Goal: Transaction & Acquisition: Purchase product/service

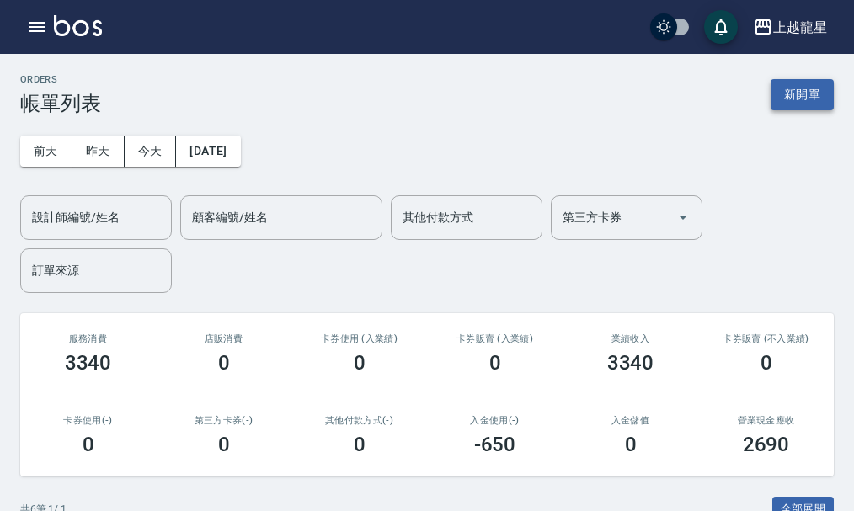
click at [817, 98] on button "新開單" at bounding box center [802, 94] width 63 height 31
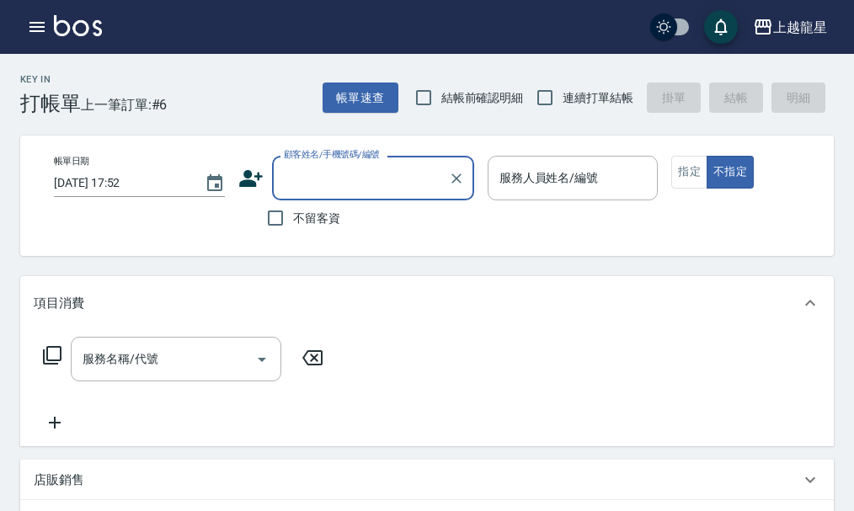
click at [378, 166] on input "顧客姓名/手機號碼/編號" at bounding box center [361, 177] width 162 height 29
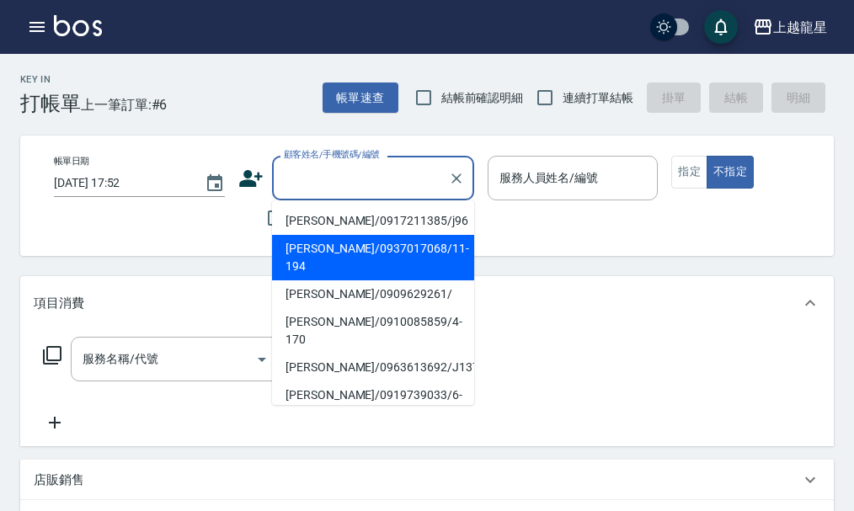
click at [206, 212] on div "帳單日期 [DATE] 17:52 顧客姓名/手機號碼/編號 顧客姓名/手機號碼/編號 不留客資 服務人員姓名/編號 服務人員姓名/編號 指定 不指定" at bounding box center [441, 196] width 802 height 80
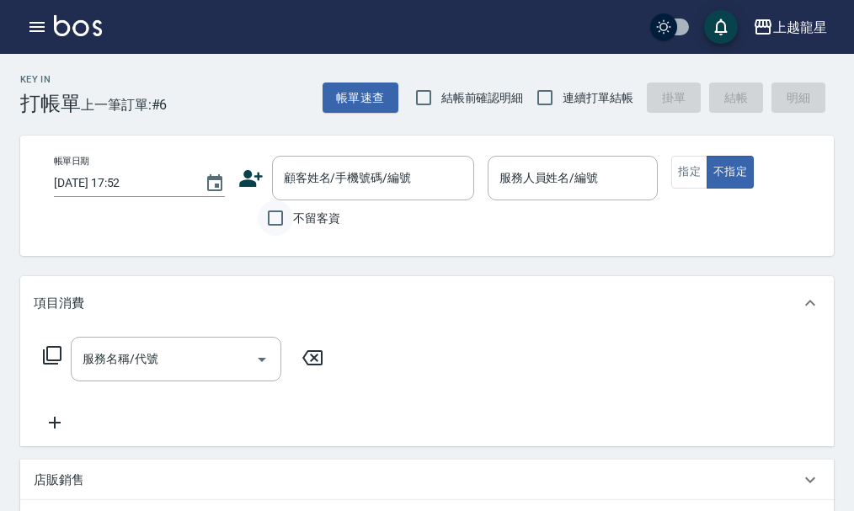
click at [258, 212] on input "不留客資" at bounding box center [275, 218] width 35 height 35
click at [268, 219] on input "不留客資" at bounding box center [275, 218] width 35 height 35
click at [275, 219] on input "不留客資" at bounding box center [275, 218] width 35 height 35
checkbox input "true"
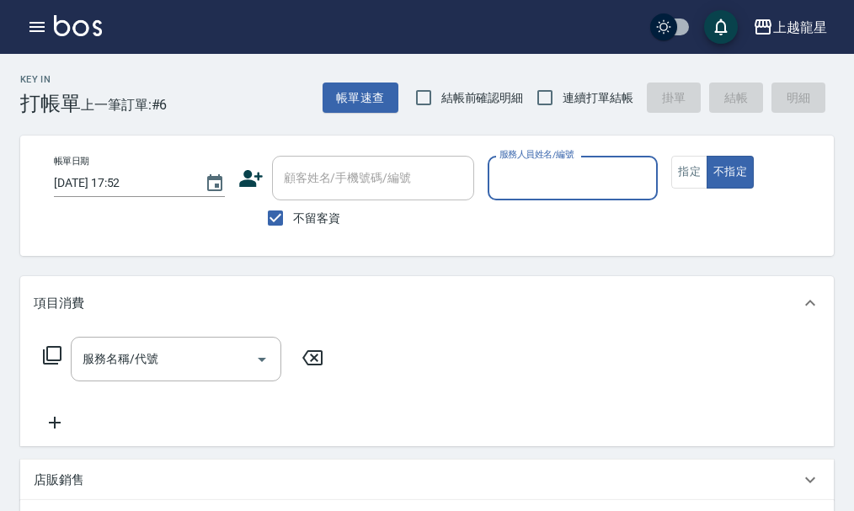
click at [490, 179] on div "服務人員姓名/編號" at bounding box center [573, 178] width 171 height 45
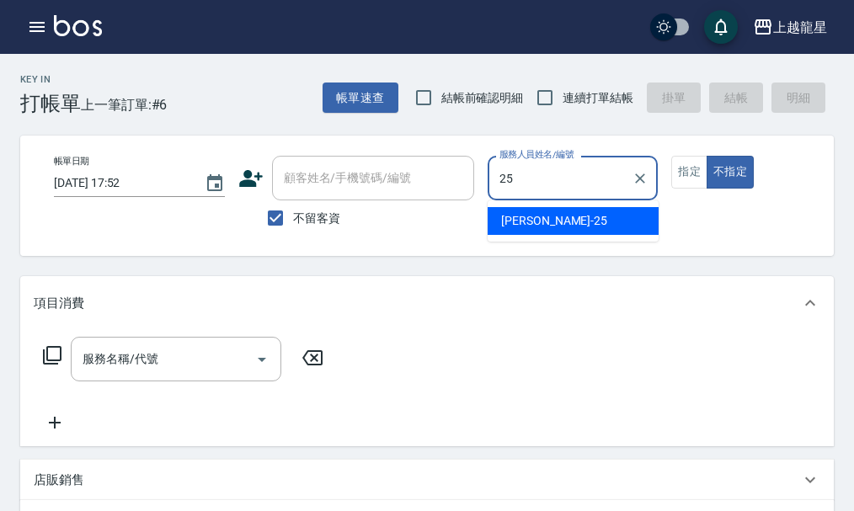
type input "淑雲-25"
type button "false"
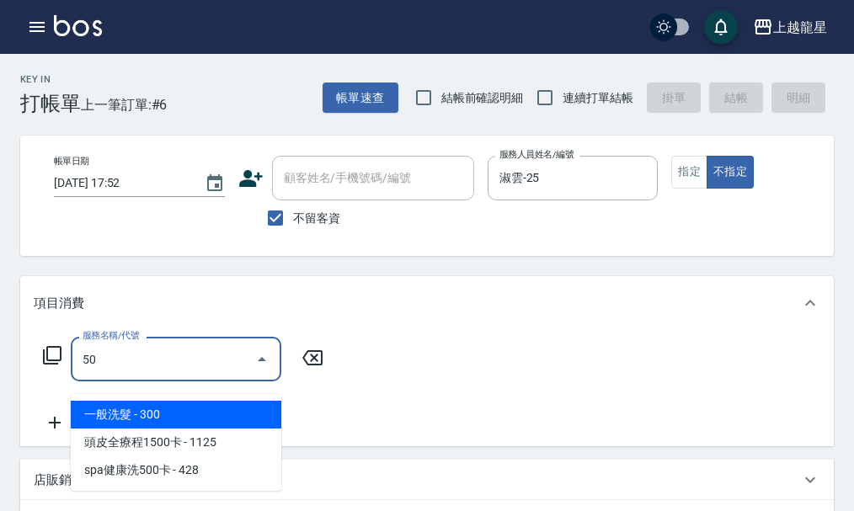
type input "5"
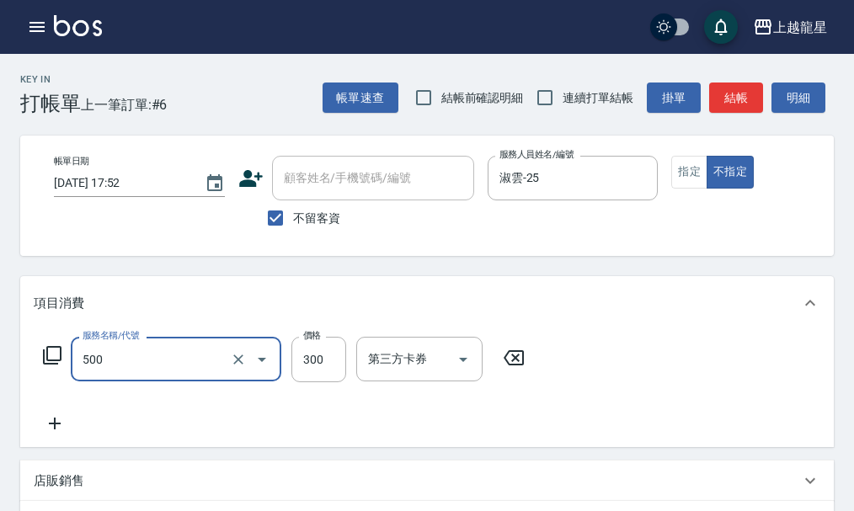
type input "一般洗髮(500)"
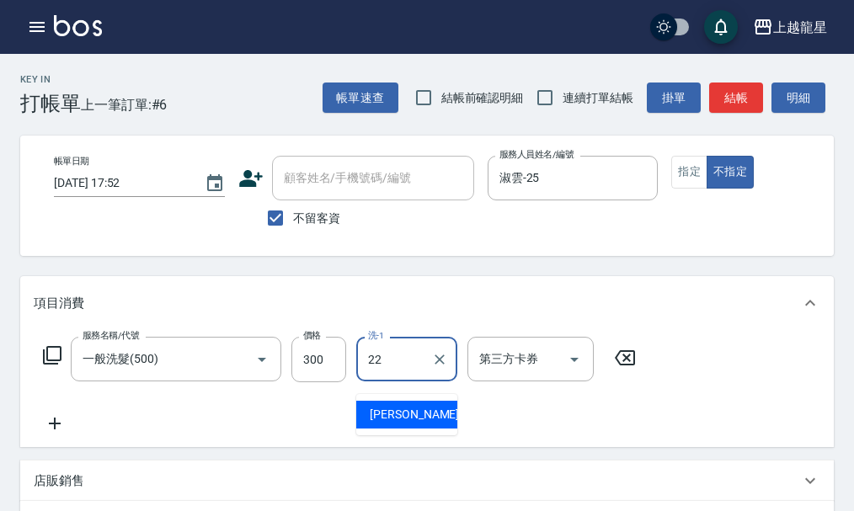
type input "[PERSON_NAME]-22"
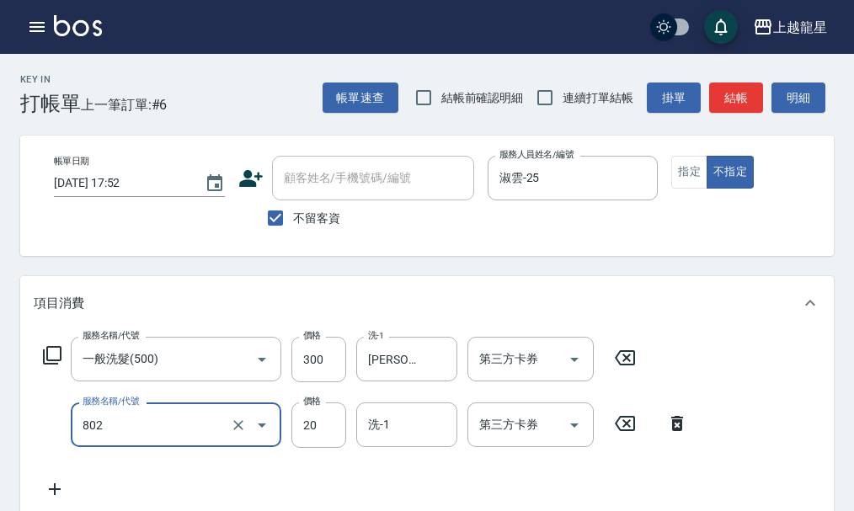
type input "潤絲(802)"
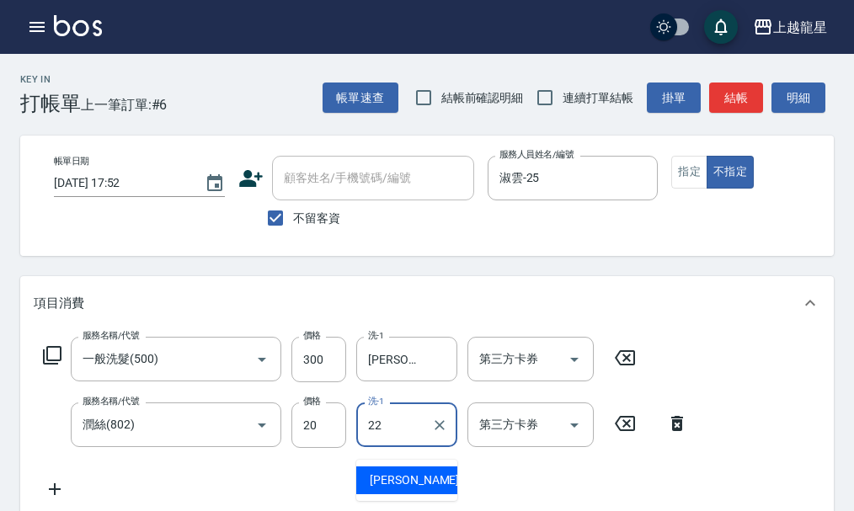
type input "[PERSON_NAME]-22"
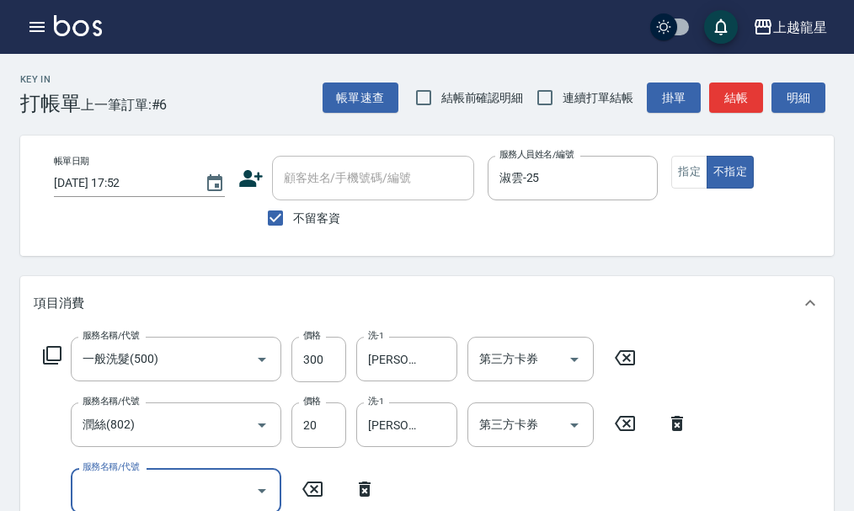
click at [725, 106] on button "結帳" at bounding box center [737, 98] width 54 height 31
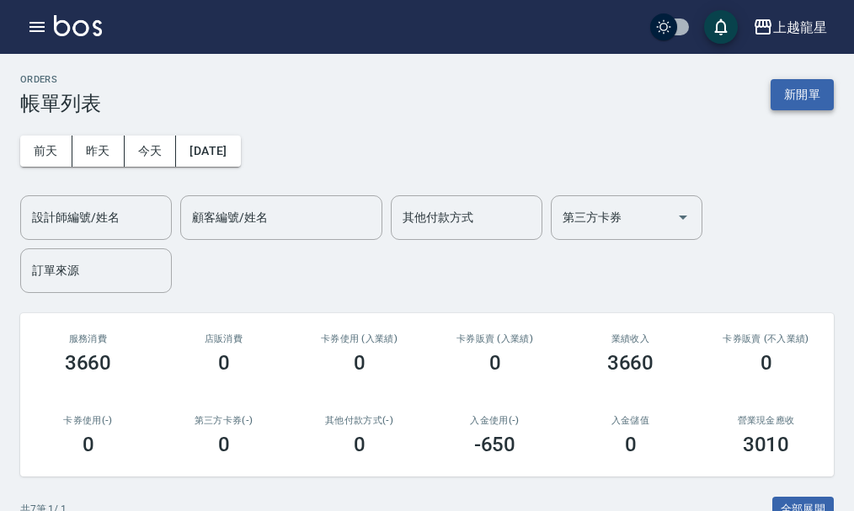
click at [800, 80] on button "新開單" at bounding box center [802, 94] width 63 height 31
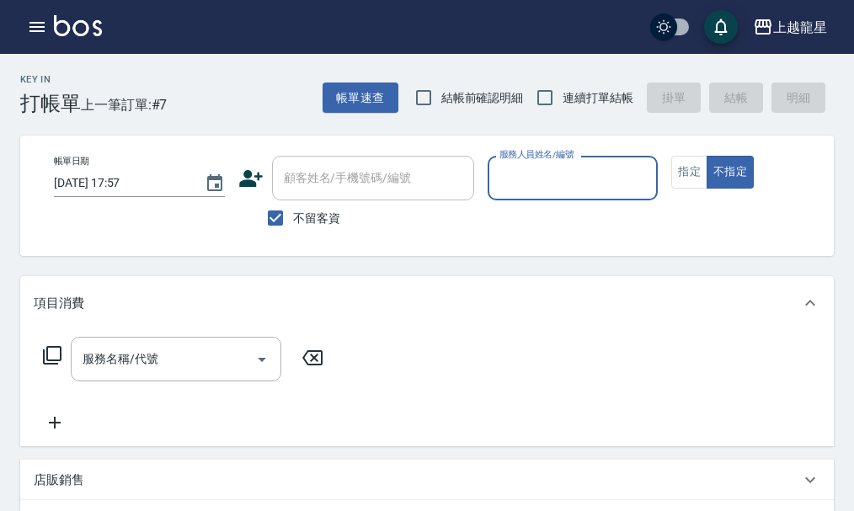
click at [296, 214] on span "不留客資" at bounding box center [316, 219] width 47 height 18
click at [293, 214] on input "不留客資" at bounding box center [275, 218] width 35 height 35
checkbox input "false"
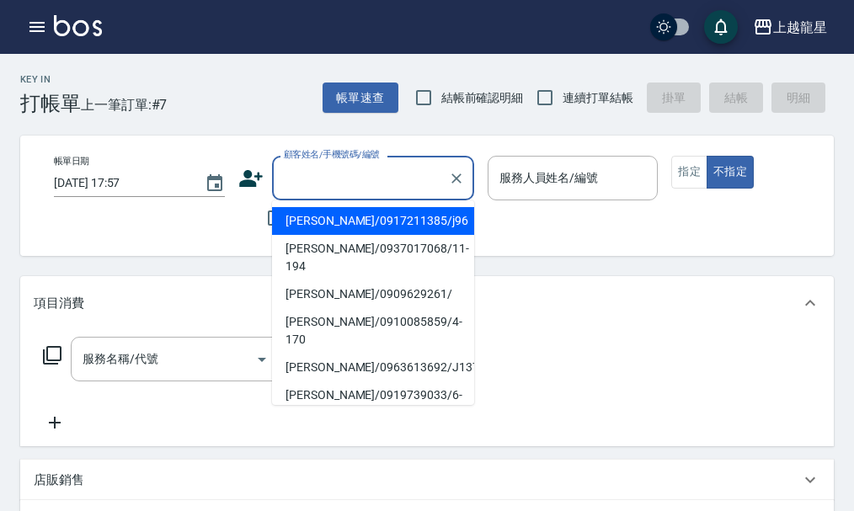
click at [295, 182] on input "顧客姓名/手機號碼/編號" at bounding box center [361, 177] width 162 height 29
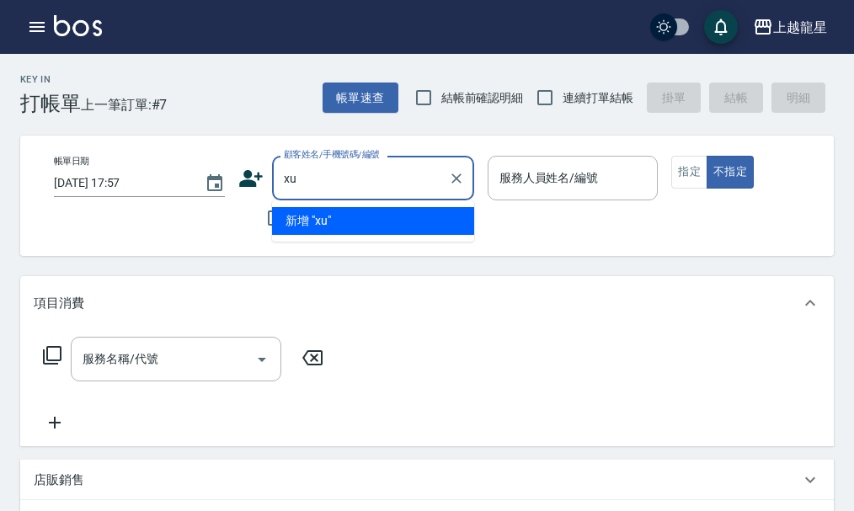
type input "x"
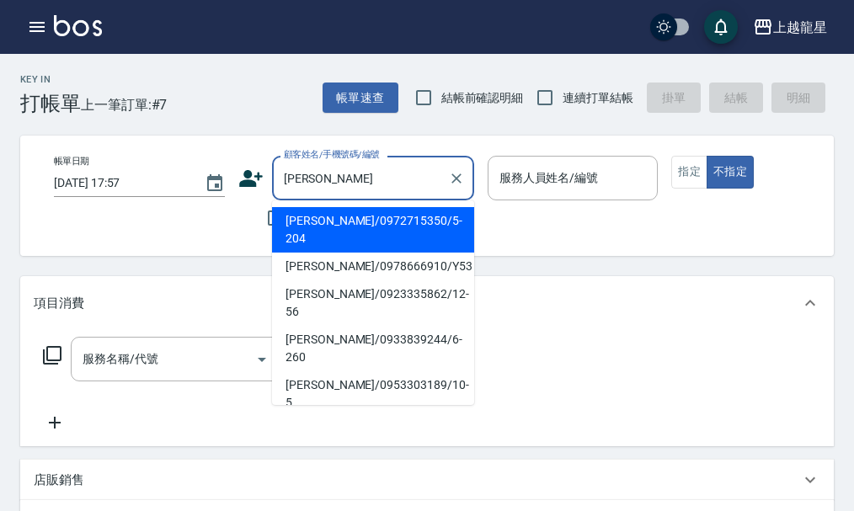
click at [319, 227] on li "[PERSON_NAME]/0972715350/5-204" at bounding box center [373, 230] width 202 height 46
type input "[PERSON_NAME]/0972715350/5-204"
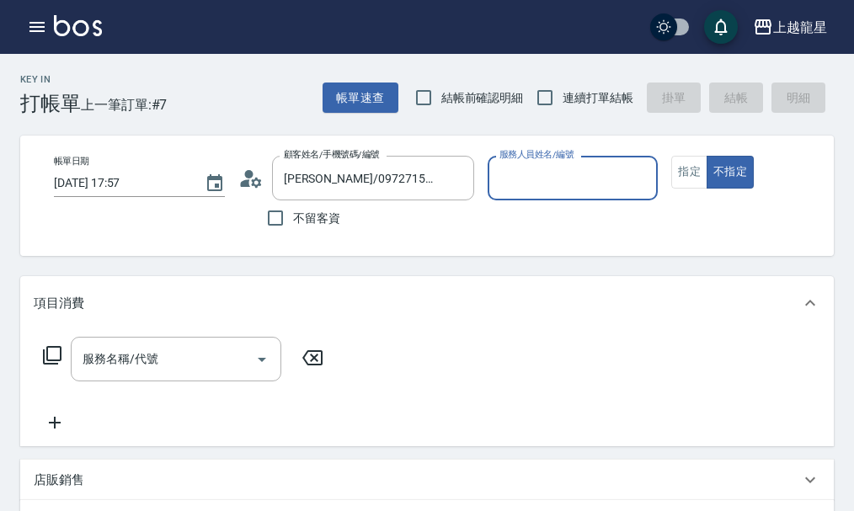
type input "雅君-7"
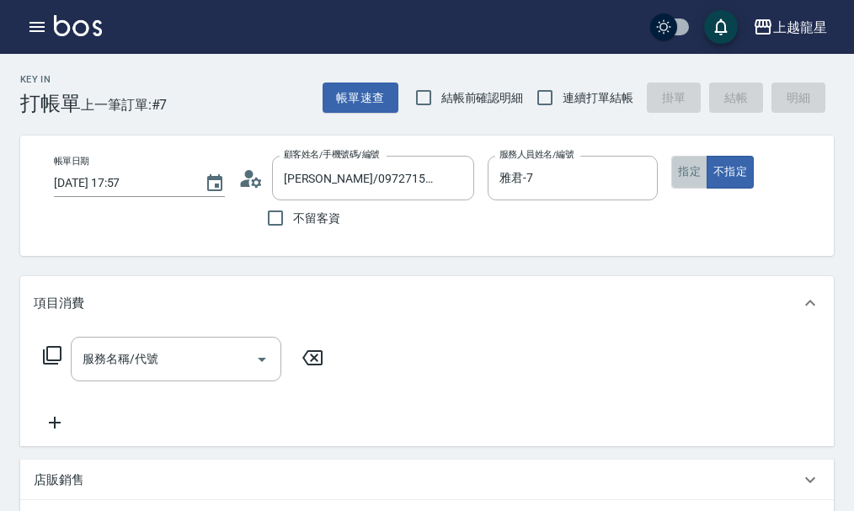
click at [685, 165] on button "指定" at bounding box center [690, 172] width 36 height 33
click at [153, 374] on input "服務名稱/代號" at bounding box center [163, 359] width 170 height 29
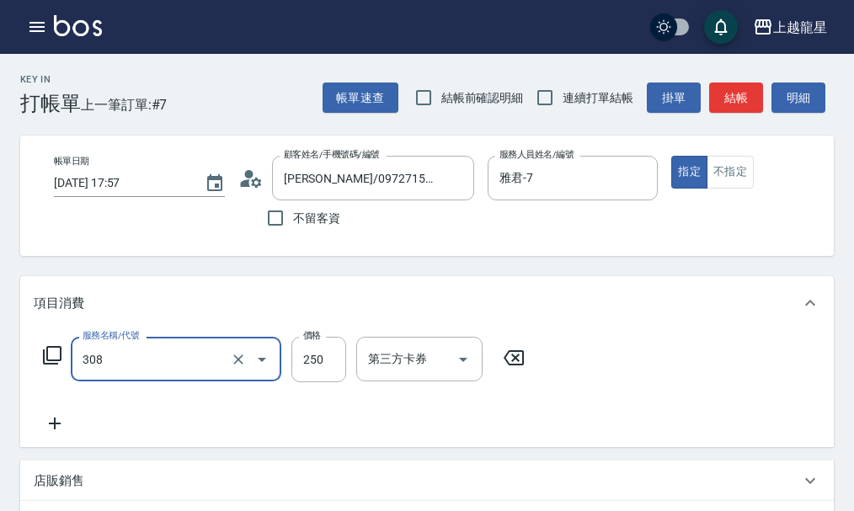
type input "剪髮(國中)(308)"
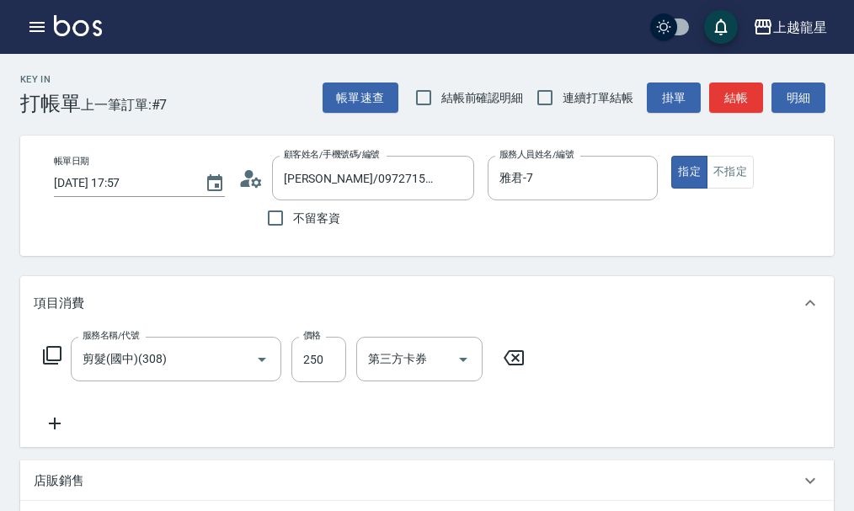
click at [734, 81] on div "帳單速查 結帳前確認明細 連續打單結帳 掛單 結帳 明細" at bounding box center [578, 97] width 511 height 35
click at [734, 88] on button "結帳" at bounding box center [737, 98] width 54 height 31
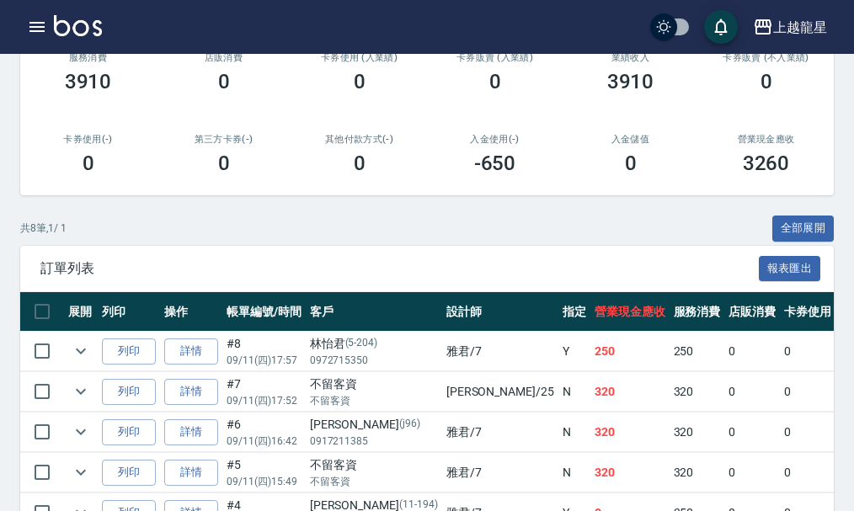
scroll to position [421, 0]
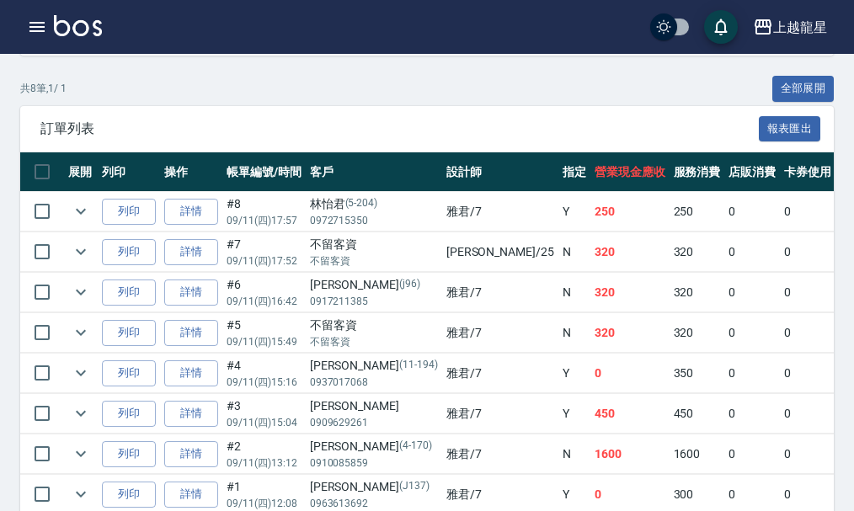
click at [263, 248] on td "#7 09/11 (四) 17:52" at bounding box center [263, 253] width 83 height 40
click at [197, 249] on link "詳情" at bounding box center [191, 252] width 54 height 26
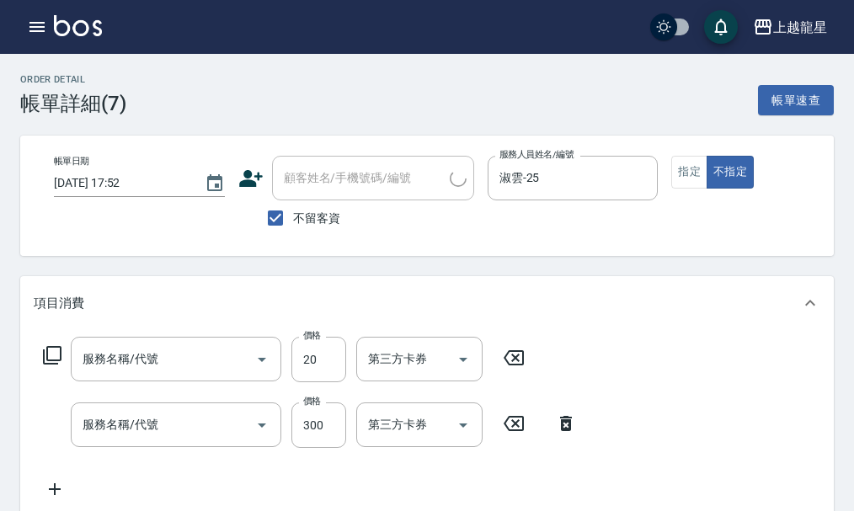
type input "[DATE] 17:52"
checkbox input "true"
type input "淑雲-25"
type input "潤絲(802)"
type input "一般洗髮(500)"
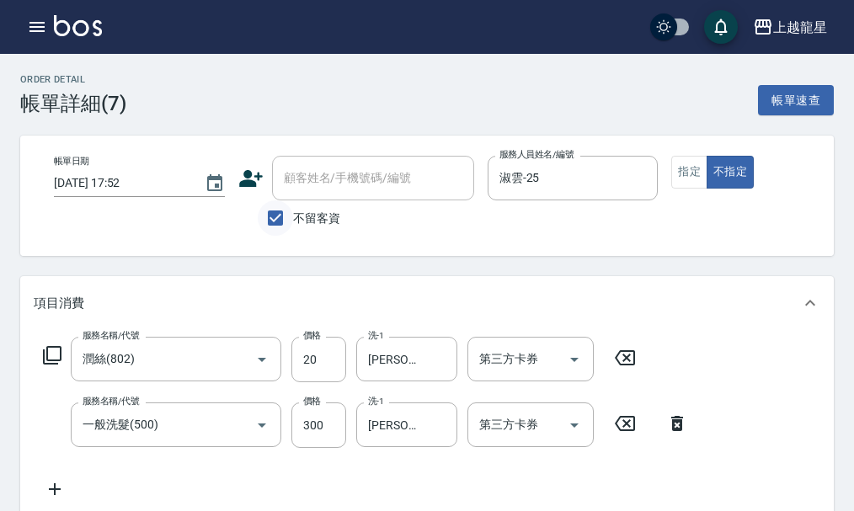
click at [278, 217] on input "不留客資" at bounding box center [275, 218] width 35 height 35
checkbox input "false"
click at [331, 169] on div "顧客姓名/手機號碼/編號 顧客姓名/手機號碼/編號" at bounding box center [373, 178] width 202 height 45
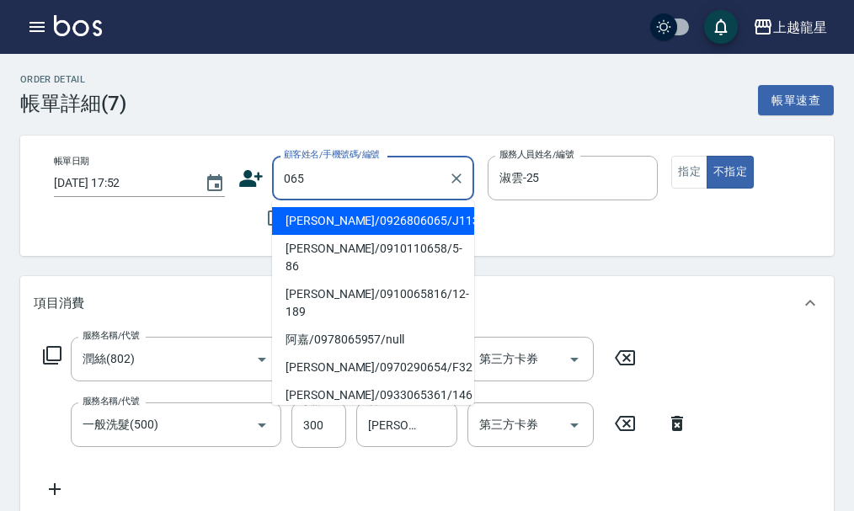
click at [413, 180] on input "065" at bounding box center [361, 177] width 162 height 29
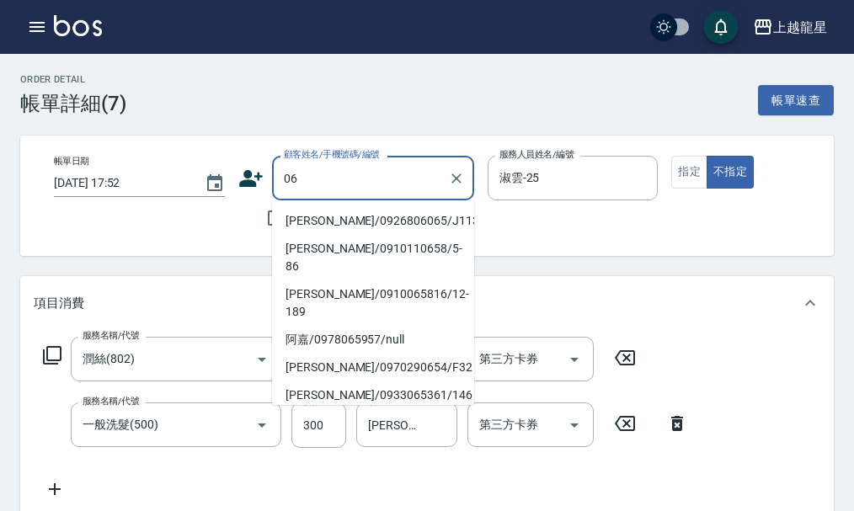
type input "0"
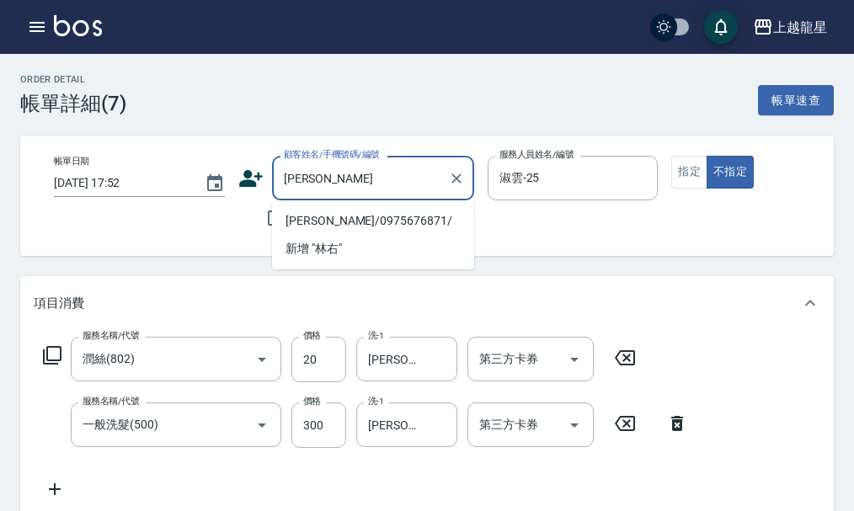
click at [389, 216] on li "[PERSON_NAME]/0975676871/" at bounding box center [373, 221] width 202 height 28
type input "[PERSON_NAME]/0975676871/"
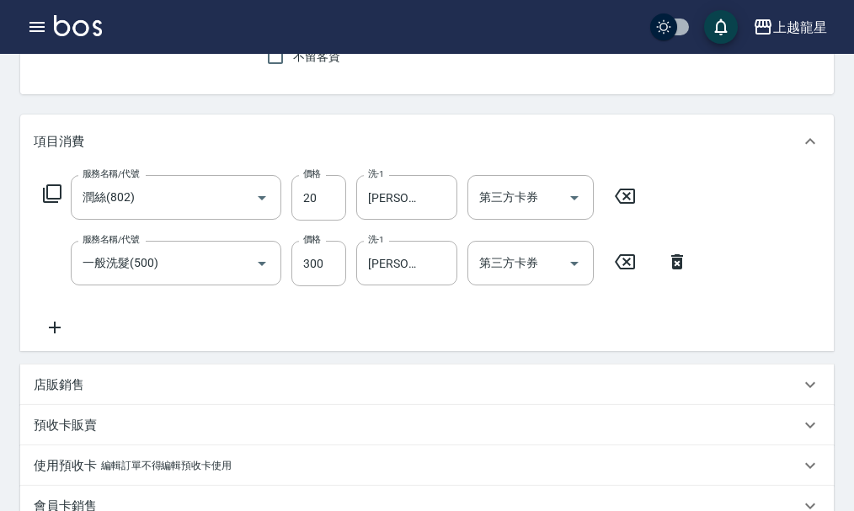
scroll to position [453, 0]
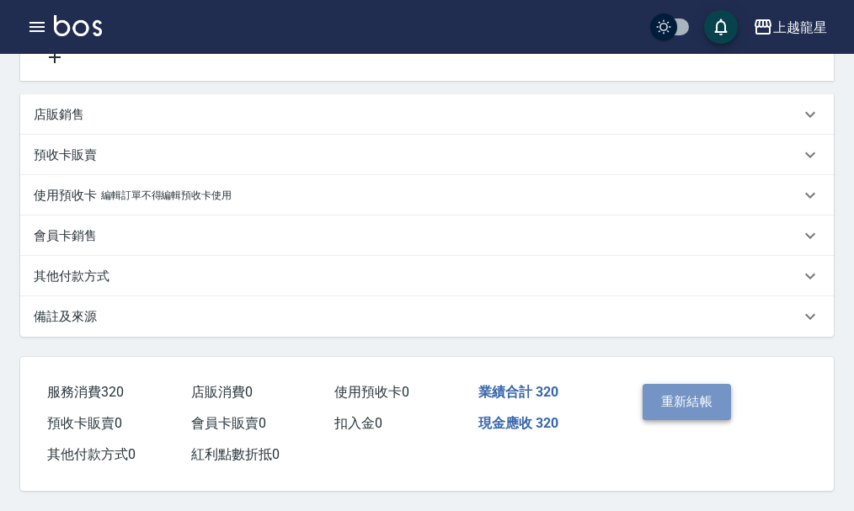
click at [668, 404] on button "重新結帳" at bounding box center [687, 401] width 89 height 35
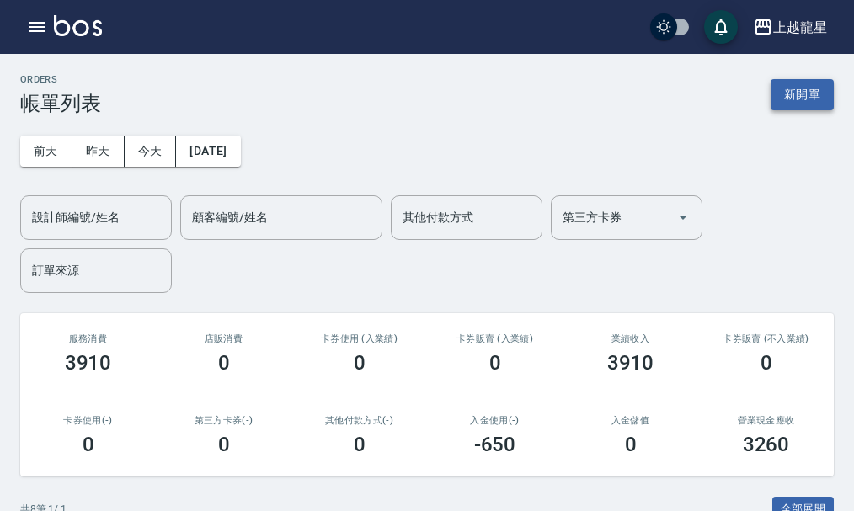
click at [795, 101] on button "新開單" at bounding box center [802, 94] width 63 height 31
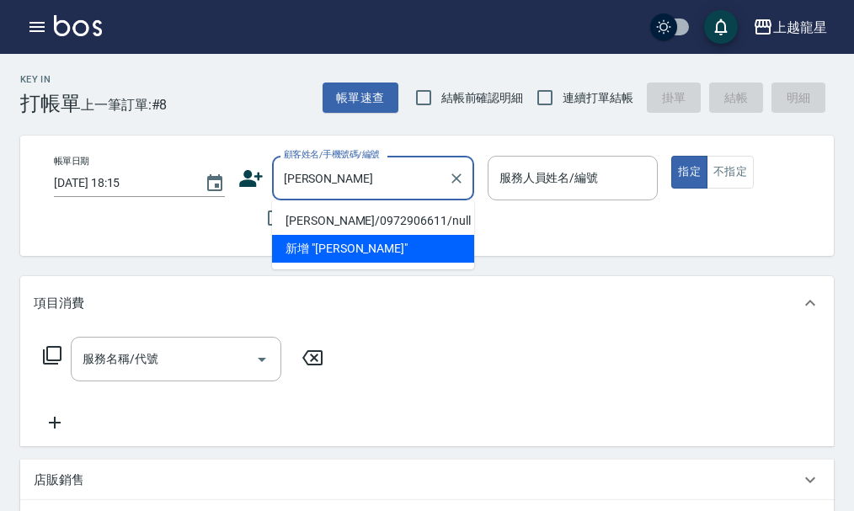
click at [367, 218] on li "[PERSON_NAME]/0972906611/null" at bounding box center [373, 221] width 202 height 28
type input "[PERSON_NAME]/0972906611/null"
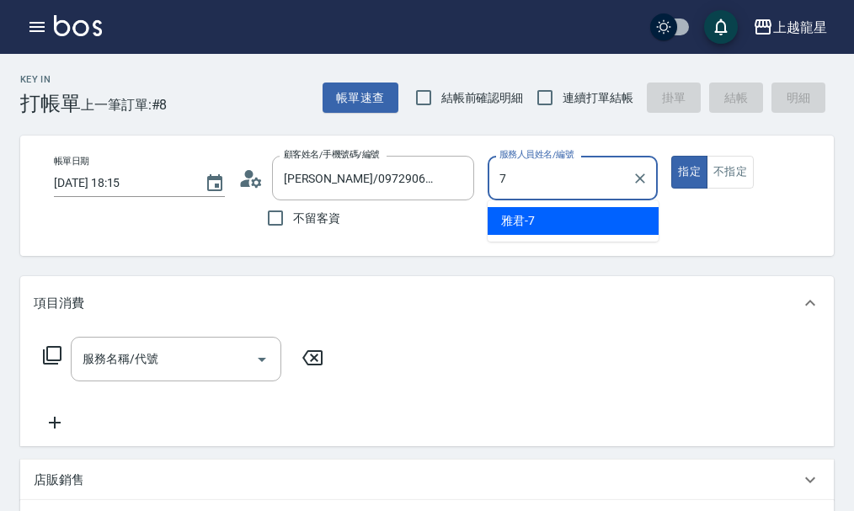
type input "雅君-7"
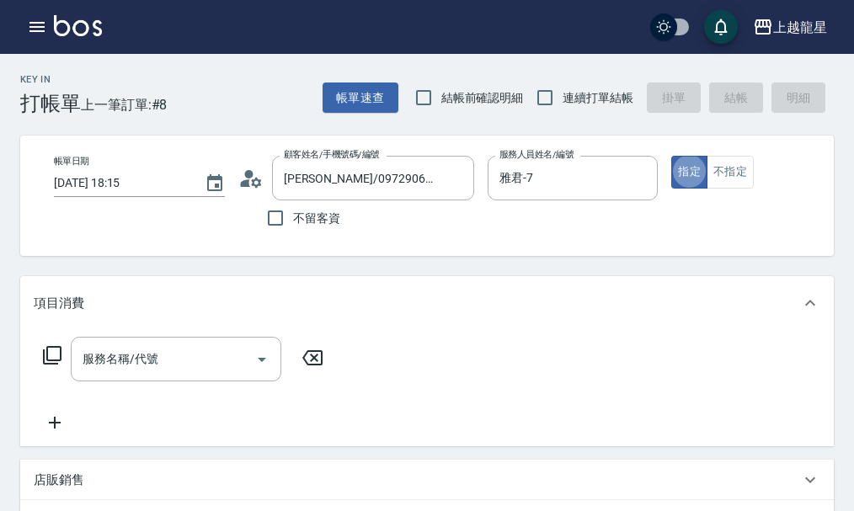
type button "true"
click at [178, 353] on div "服務名稱/代號" at bounding box center [176, 359] width 211 height 45
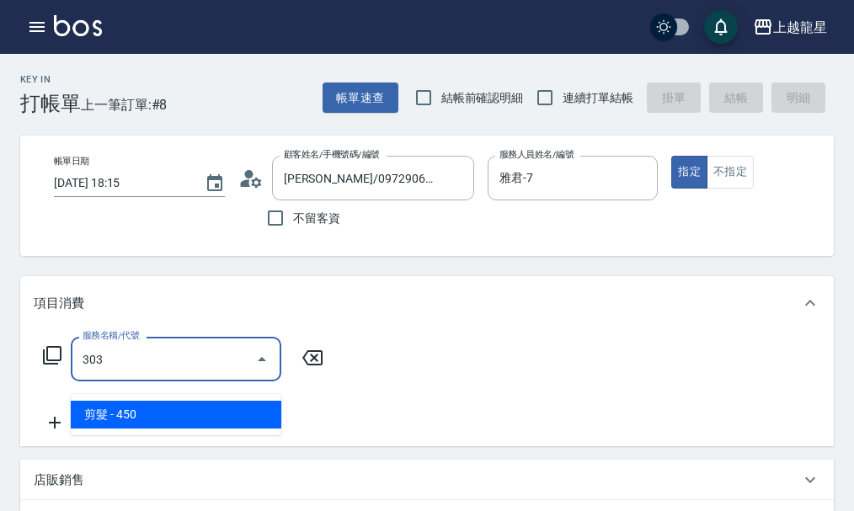
type input "剪髮(303)"
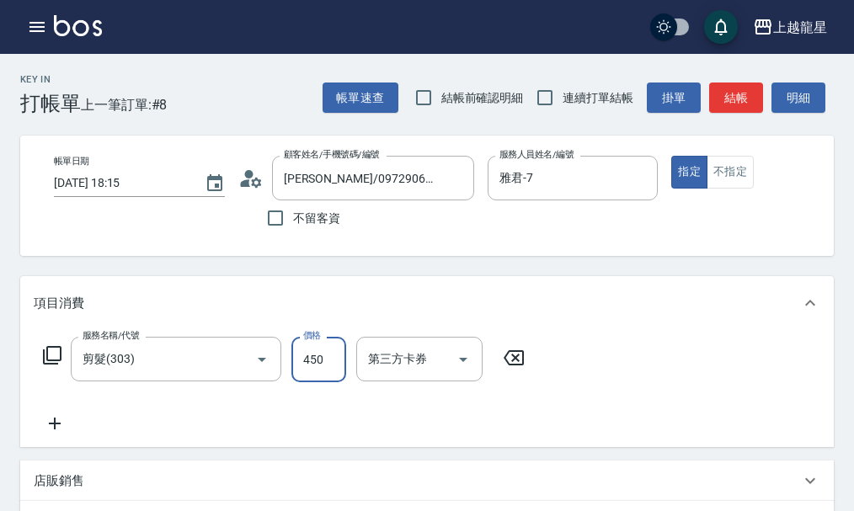
click at [745, 88] on button "結帳" at bounding box center [737, 98] width 54 height 31
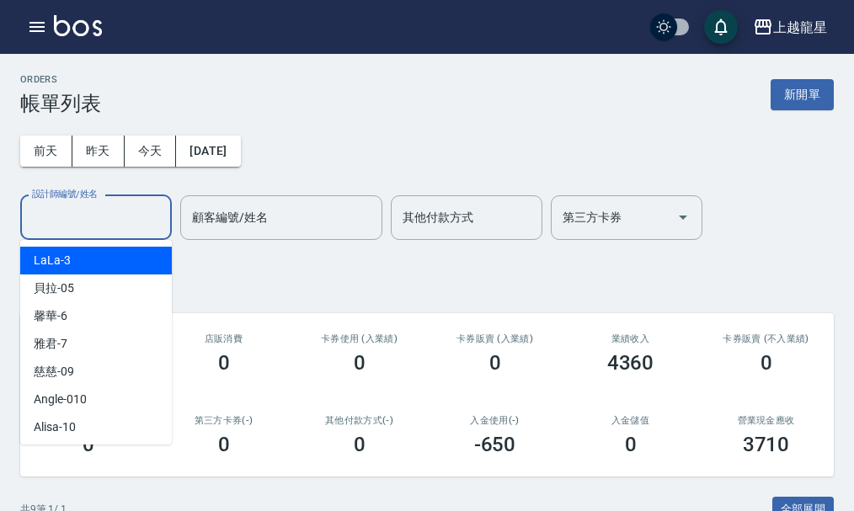
click at [114, 222] on input "設計師編號/姓名" at bounding box center [96, 217] width 137 height 29
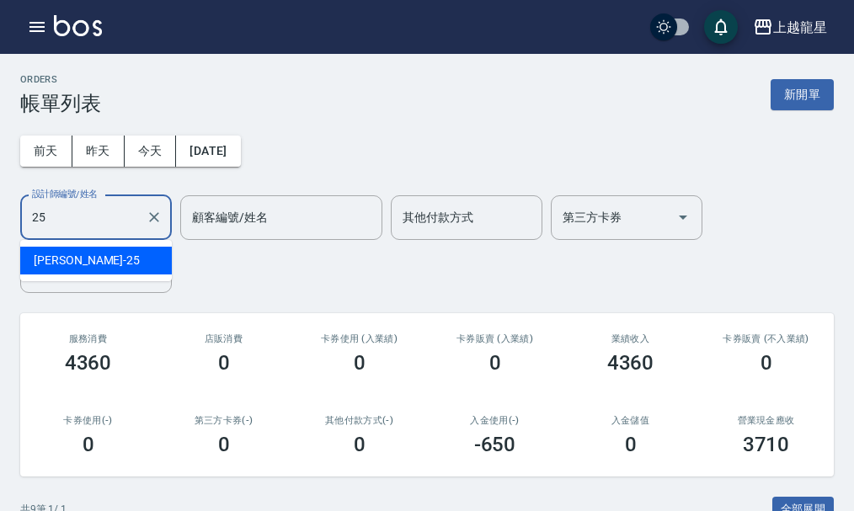
click at [128, 265] on div "淑雲 -25" at bounding box center [96, 261] width 152 height 28
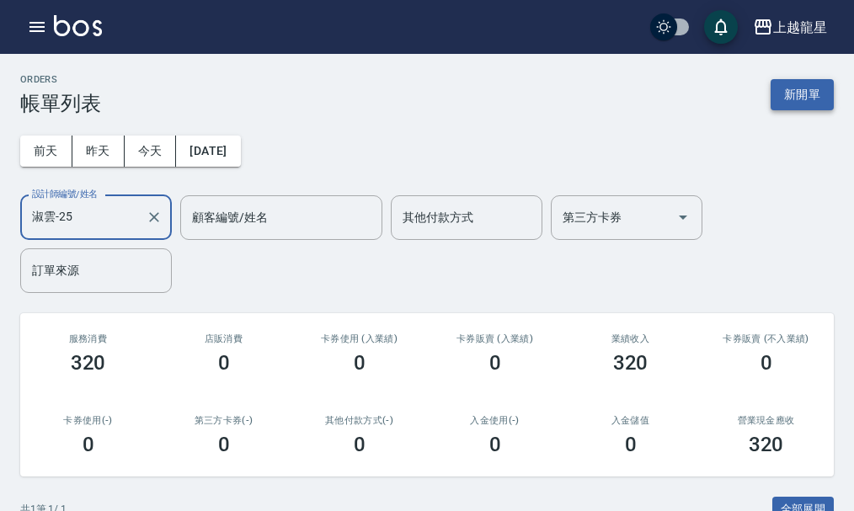
type input "淑雲-25"
click at [790, 99] on button "新開單" at bounding box center [802, 94] width 63 height 31
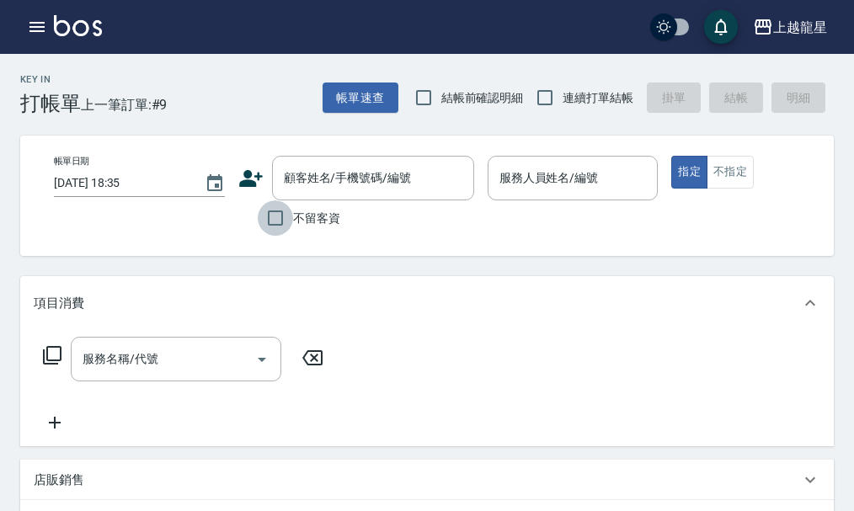
click at [265, 213] on input "不留客資" at bounding box center [275, 218] width 35 height 35
checkbox input "true"
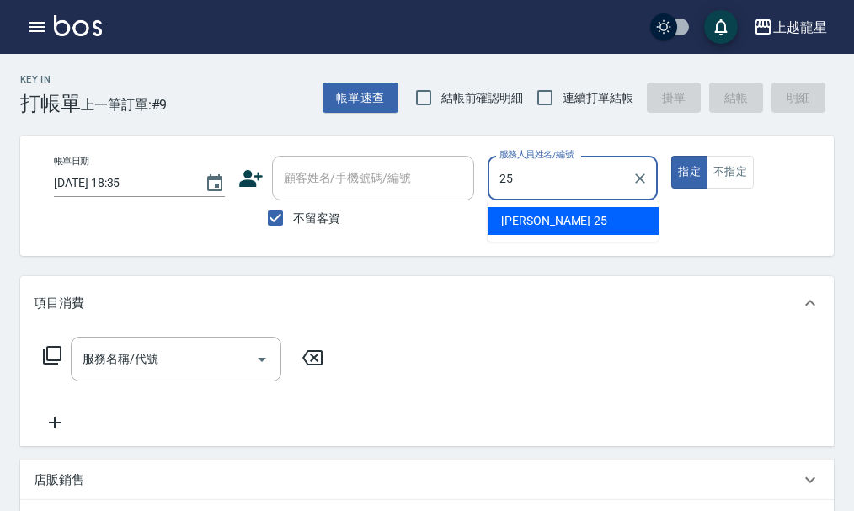
click at [577, 216] on div "淑雲 -25" at bounding box center [573, 221] width 171 height 28
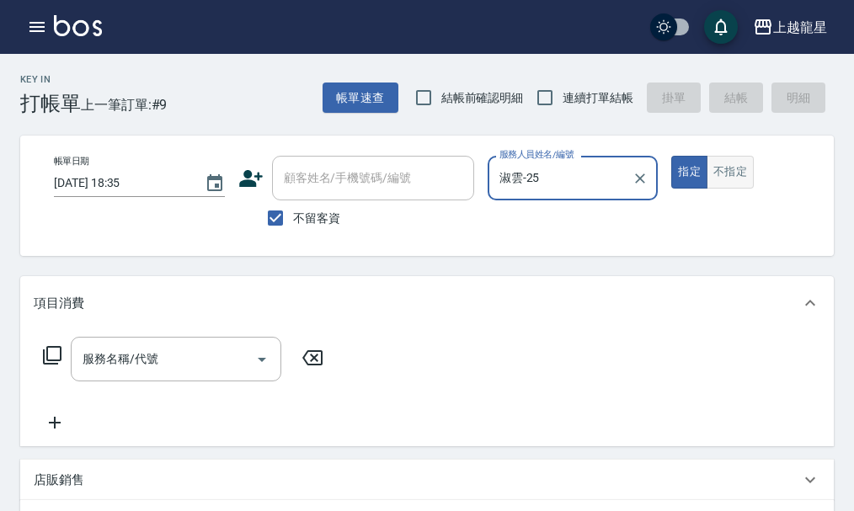
type input "淑雲-25"
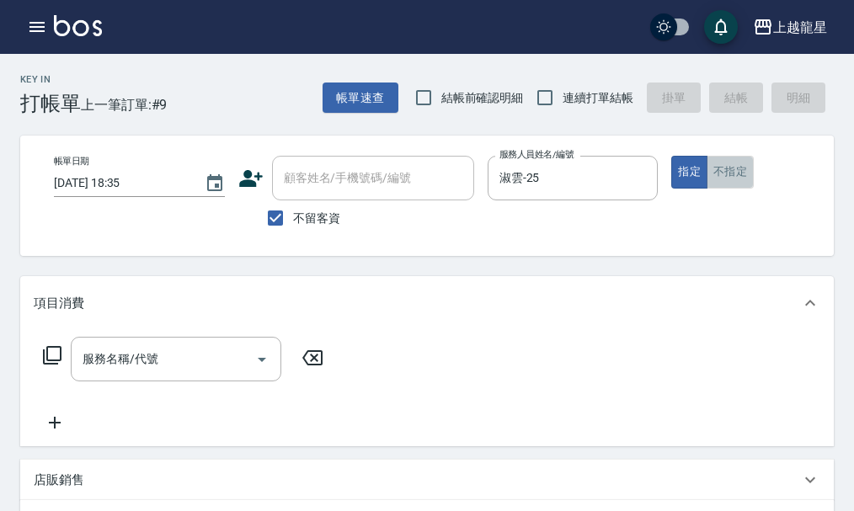
click at [742, 187] on button "不指定" at bounding box center [730, 172] width 47 height 33
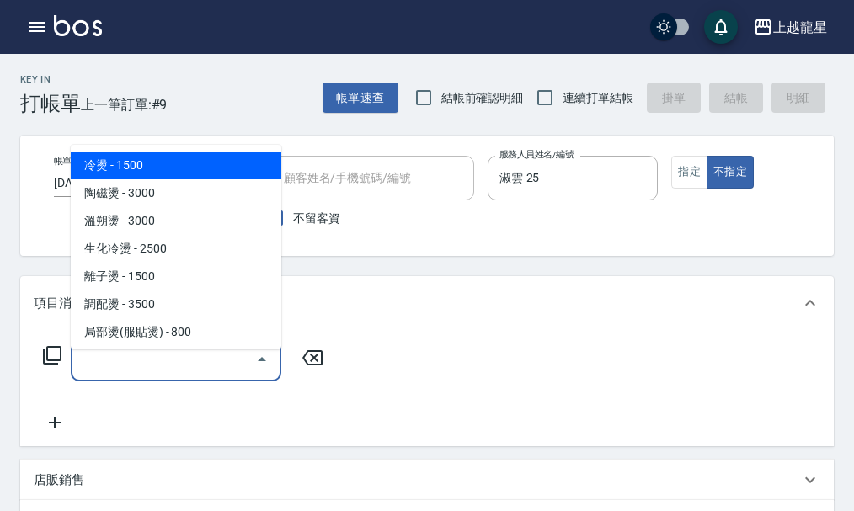
click at [150, 369] on input "服務名稱/代號" at bounding box center [163, 359] width 170 height 29
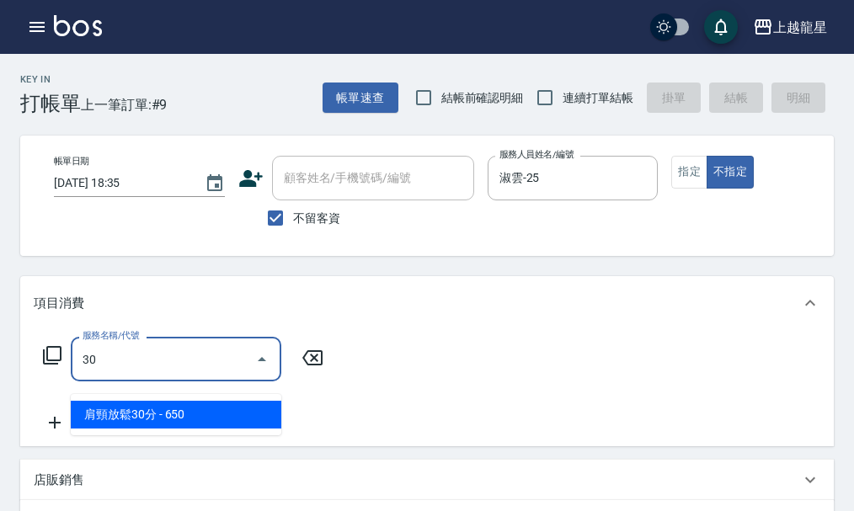
type input "304"
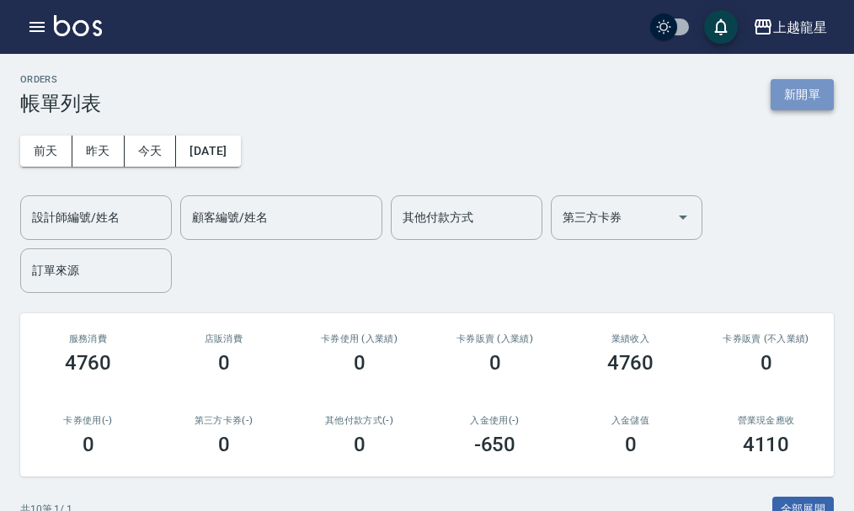
click at [789, 99] on button "新開單" at bounding box center [802, 94] width 63 height 31
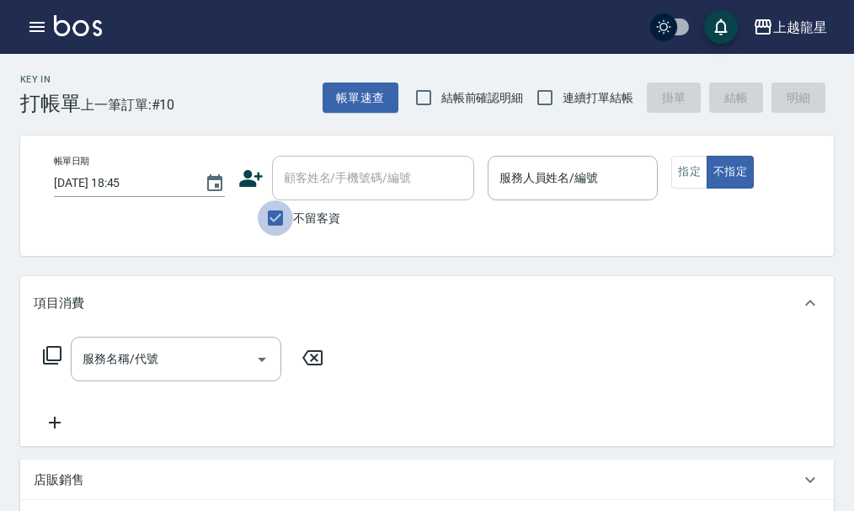
click at [277, 222] on input "不留客資" at bounding box center [275, 218] width 35 height 35
checkbox input "false"
click at [434, 195] on div "顧客姓名/手機號碼/編號" at bounding box center [373, 178] width 202 height 45
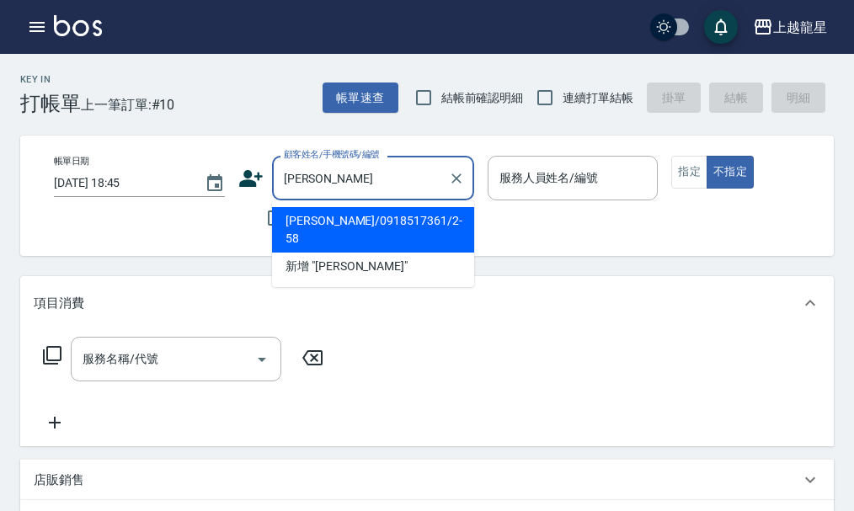
click at [308, 221] on li "[PERSON_NAME]/0918517361/2-58" at bounding box center [373, 230] width 202 height 46
type input "[PERSON_NAME]/0918517361/2-58"
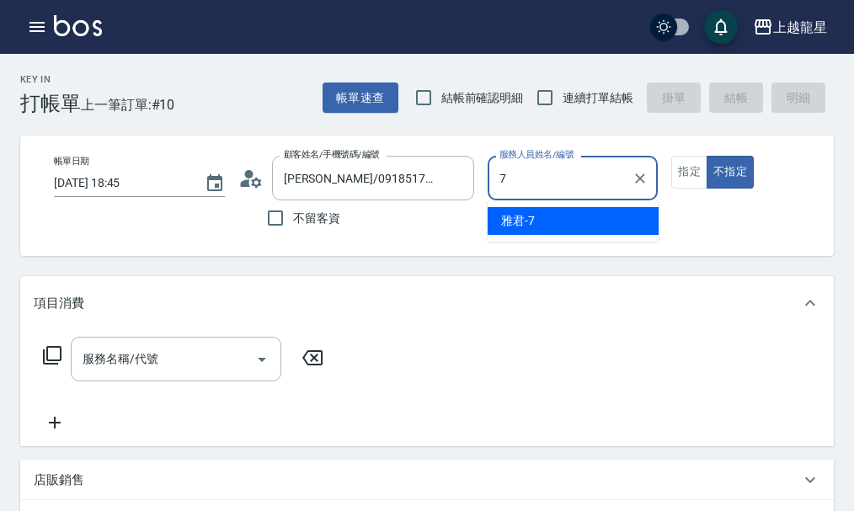
type input "雅君-7"
type button "false"
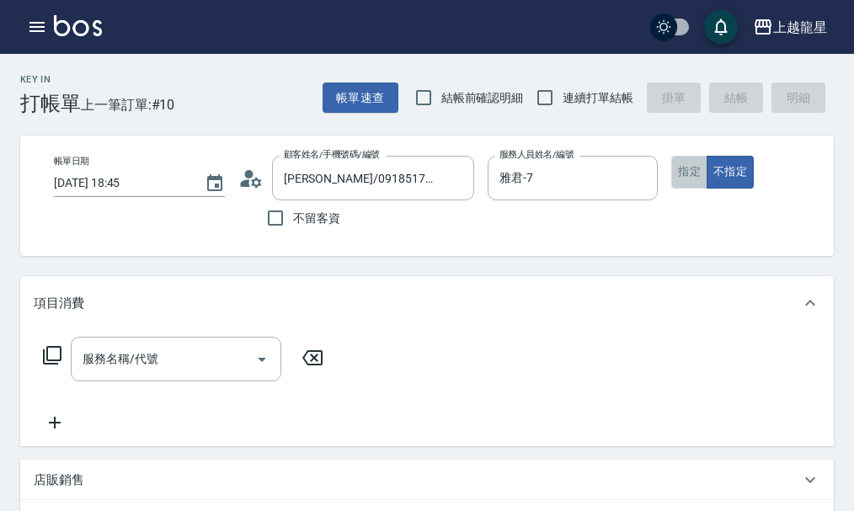
click at [685, 174] on button "指定" at bounding box center [690, 172] width 36 height 33
click at [110, 374] on input "服務名稱/代號" at bounding box center [163, 359] width 170 height 29
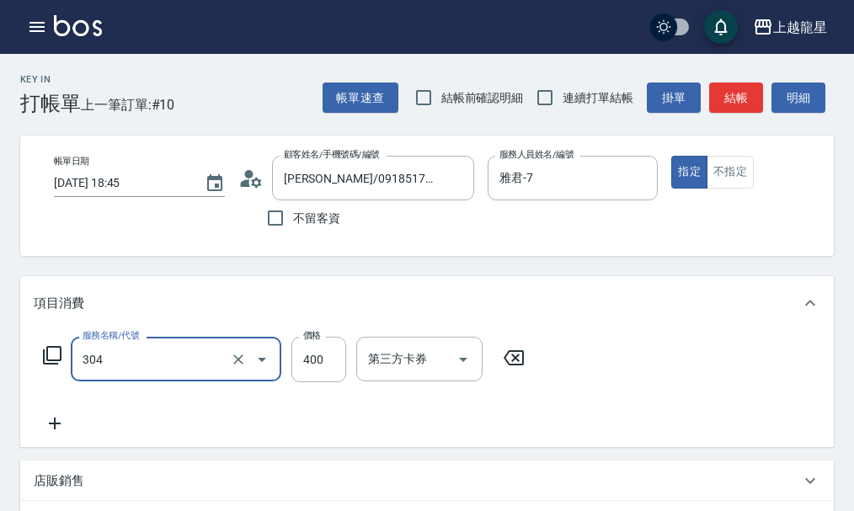
type input "剪髮(304)"
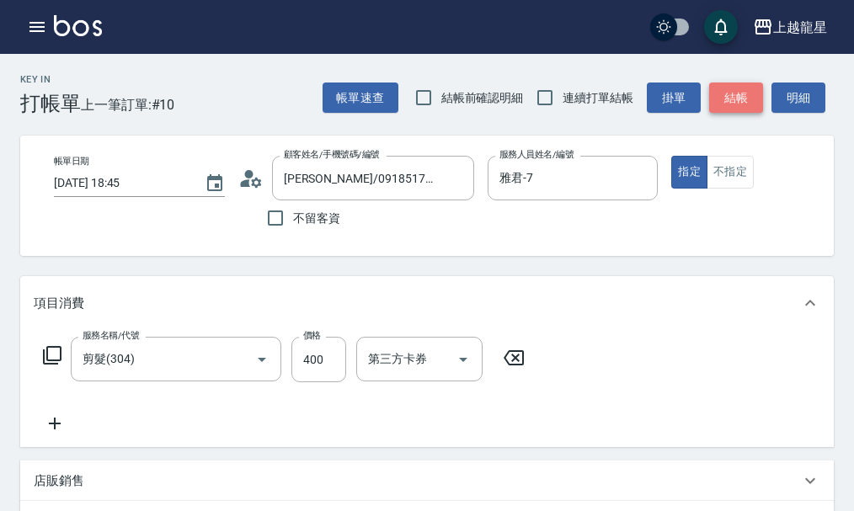
click at [722, 99] on button "結帳" at bounding box center [737, 98] width 54 height 31
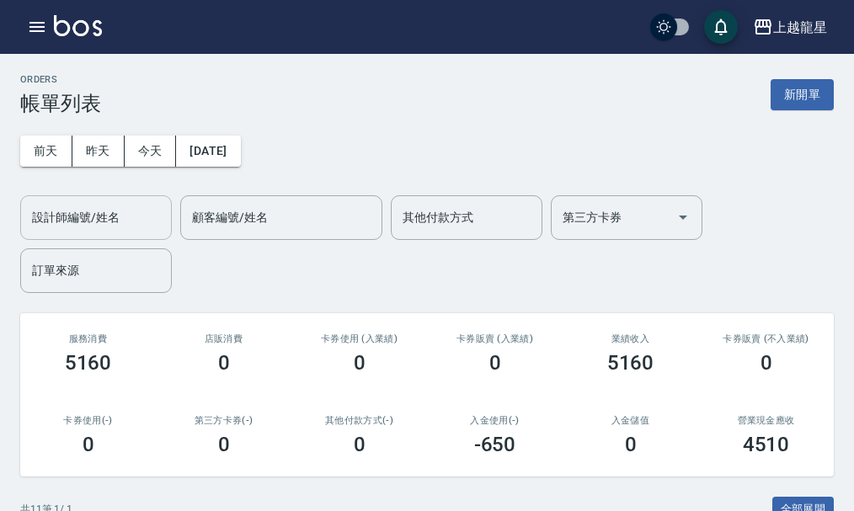
click at [115, 223] on input "設計師編號/姓名" at bounding box center [96, 217] width 137 height 29
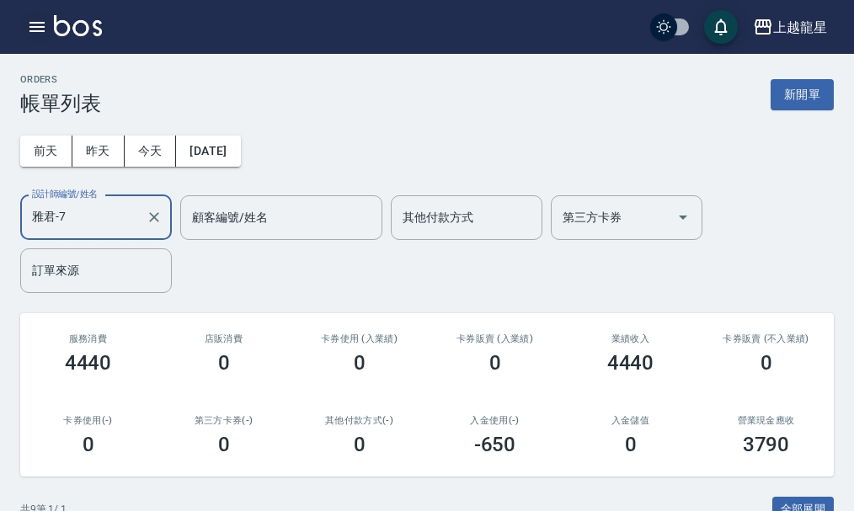
type input "雅君-7"
click at [44, 19] on icon "button" at bounding box center [37, 27] width 20 height 20
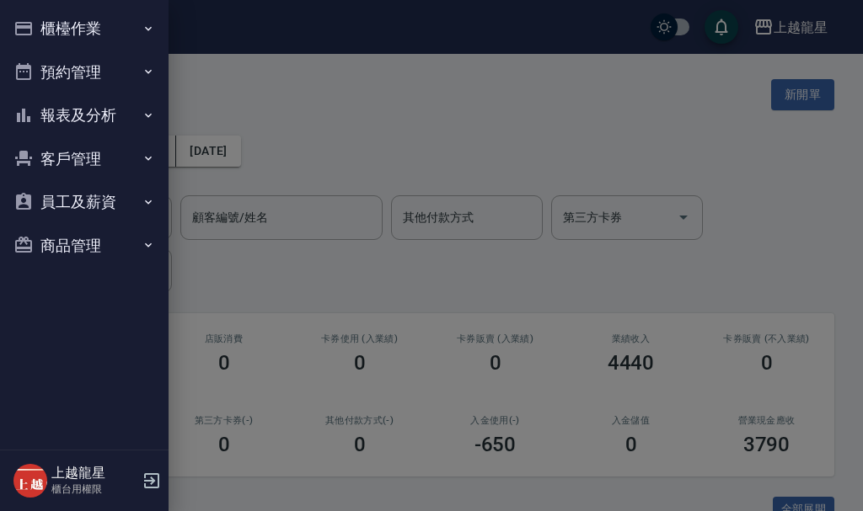
click at [60, 18] on button "櫃檯作業" at bounding box center [84, 29] width 155 height 44
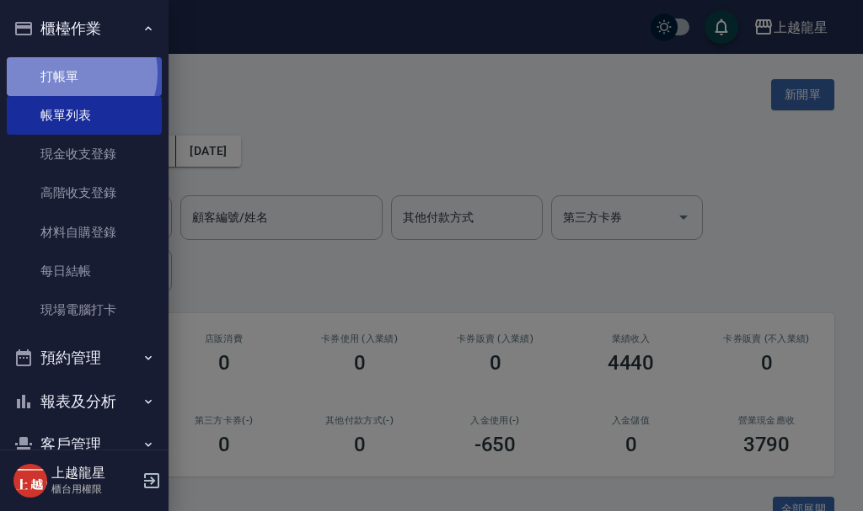
click at [74, 72] on link "打帳單" at bounding box center [84, 76] width 155 height 39
